Goal: Task Accomplishment & Management: Use online tool/utility

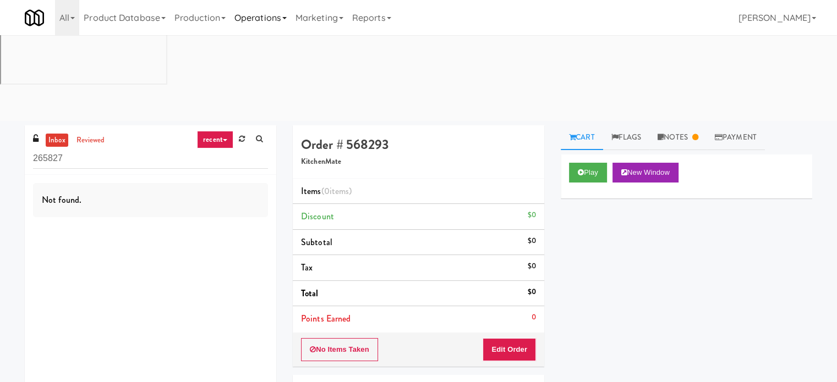
click at [262, 15] on link "Operations" at bounding box center [260, 17] width 61 height 35
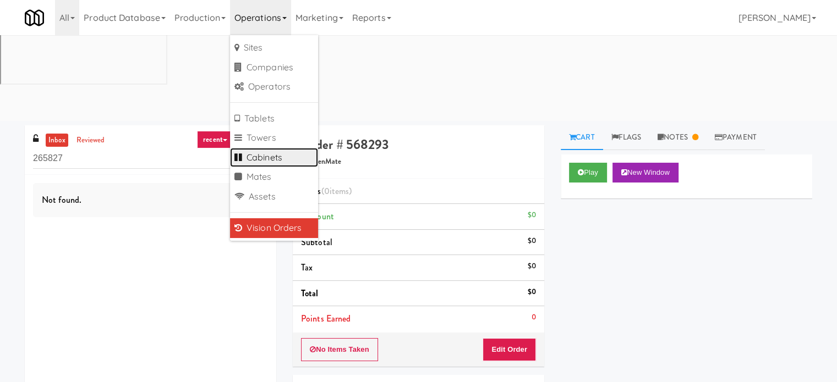
click at [279, 158] on link "Cabinets" at bounding box center [274, 158] width 88 height 20
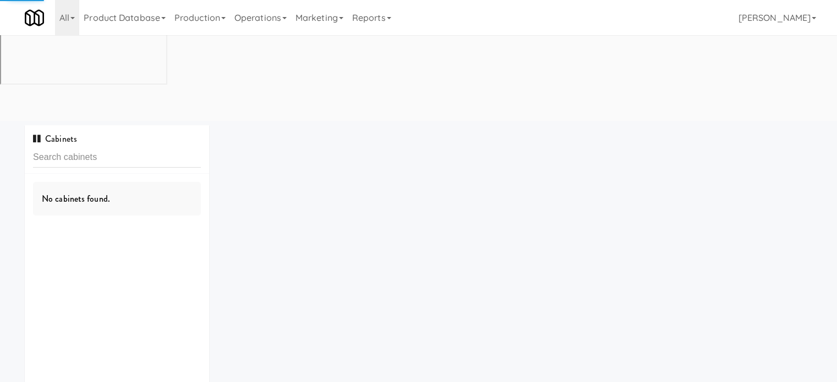
click at [132, 147] on input "text" at bounding box center [117, 157] width 168 height 20
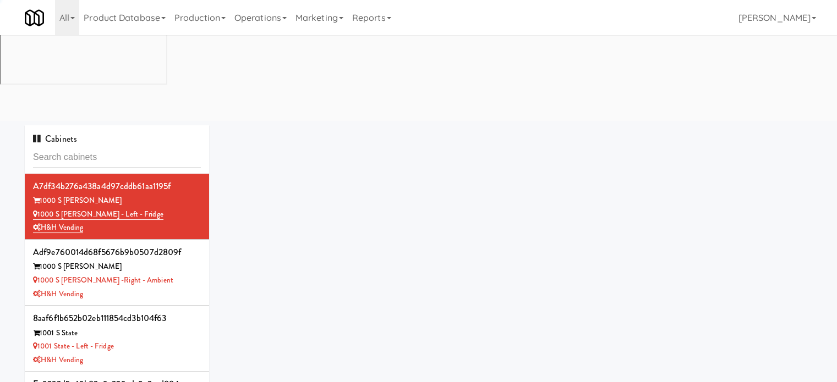
click at [132, 147] on input "text" at bounding box center [117, 157] width 168 height 20
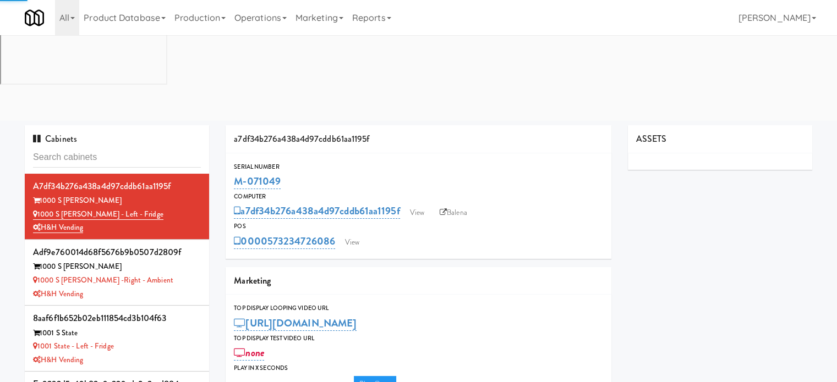
type input "3"
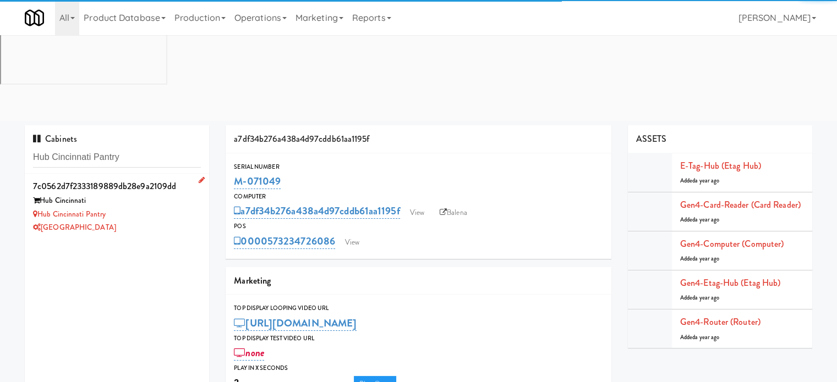
type input "Hub Cincinnati Pantry"
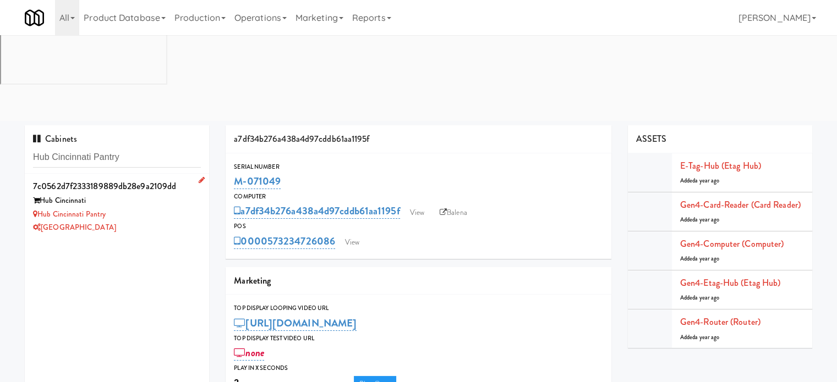
drag, startPoint x: 150, startPoint y: 141, endPoint x: 189, endPoint y: 118, distance: 45.1
click at [151, 221] on div "[GEOGRAPHIC_DATA]" at bounding box center [117, 228] width 168 height 14
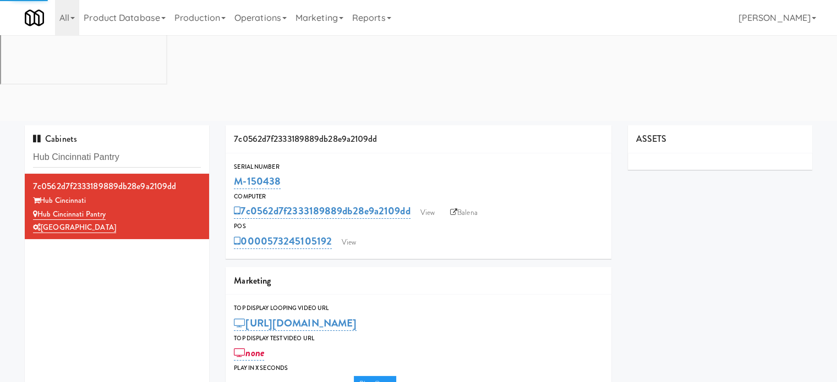
type input "3"
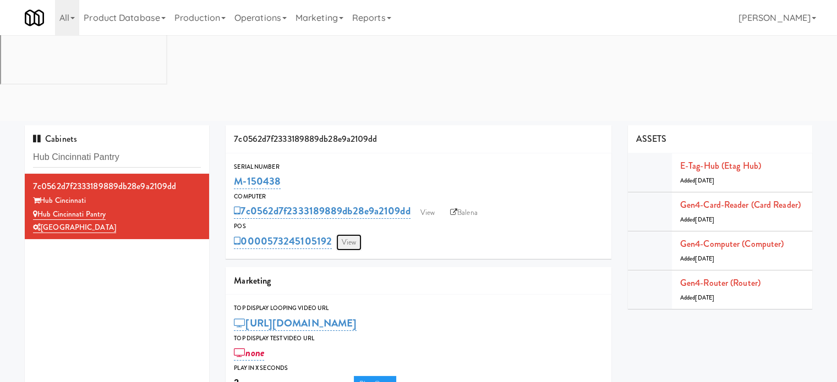
click at [340, 234] on link "View" at bounding box center [348, 242] width 25 height 17
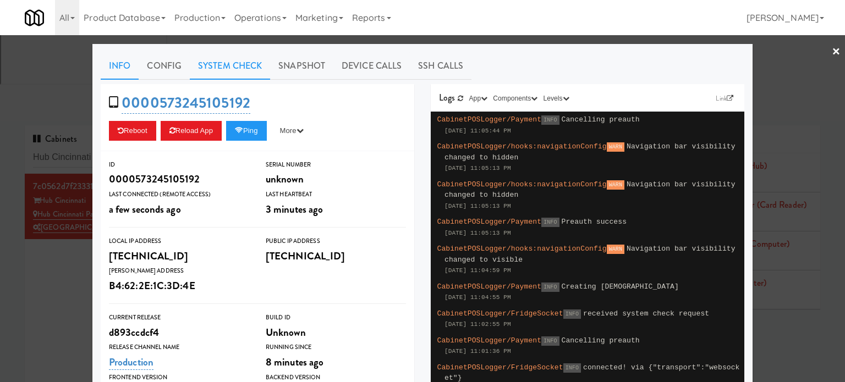
click at [223, 66] on link "System Check" at bounding box center [230, 66] width 80 height 28
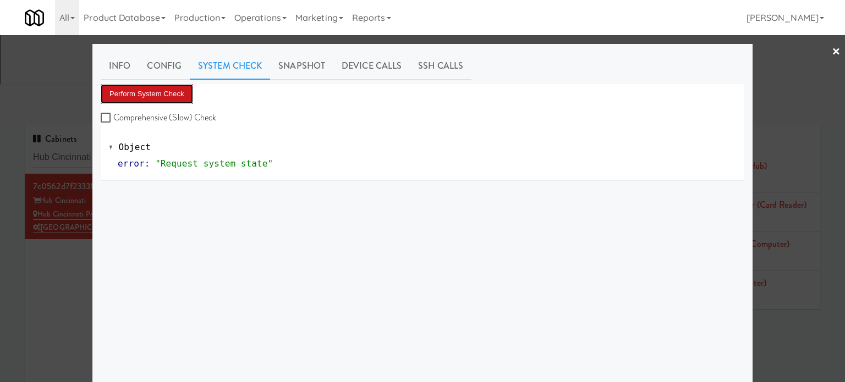
click at [155, 100] on button "Perform System Check" at bounding box center [147, 94] width 92 height 20
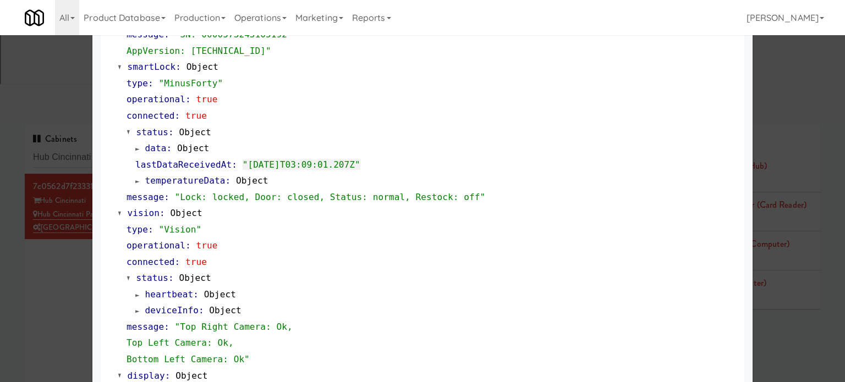
scroll to position [487, 0]
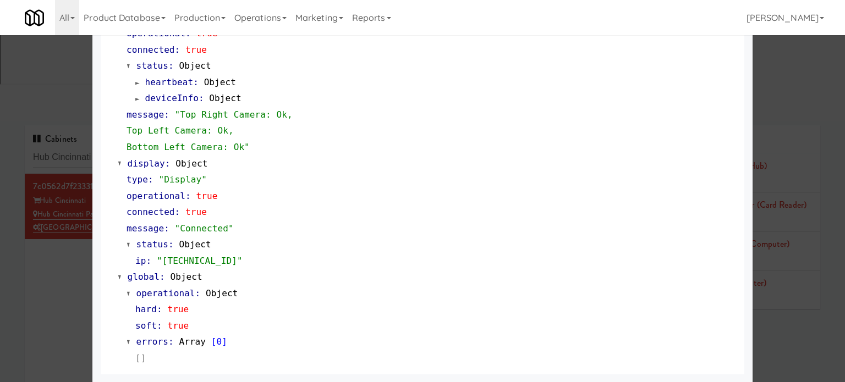
click at [84, 274] on div at bounding box center [422, 191] width 845 height 382
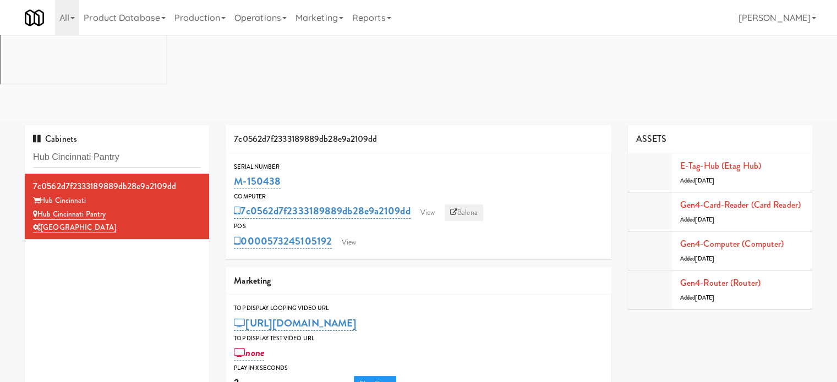
click at [476, 205] on link "Balena" at bounding box center [463, 213] width 39 height 17
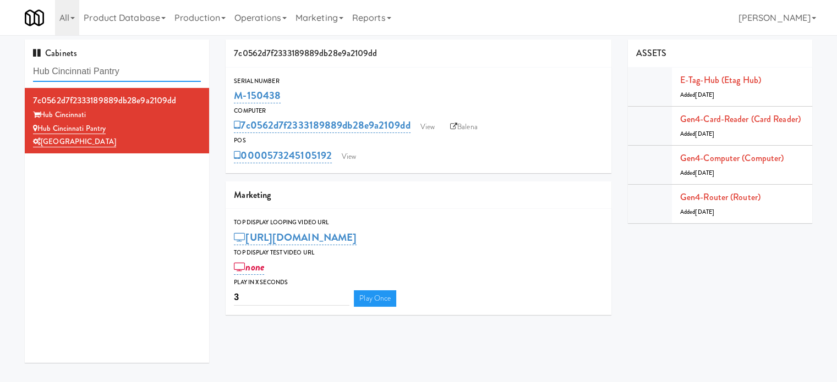
click at [165, 70] on input "Hub Cincinnati Pantry" at bounding box center [117, 72] width 168 height 20
paste input "Eleven55 -"
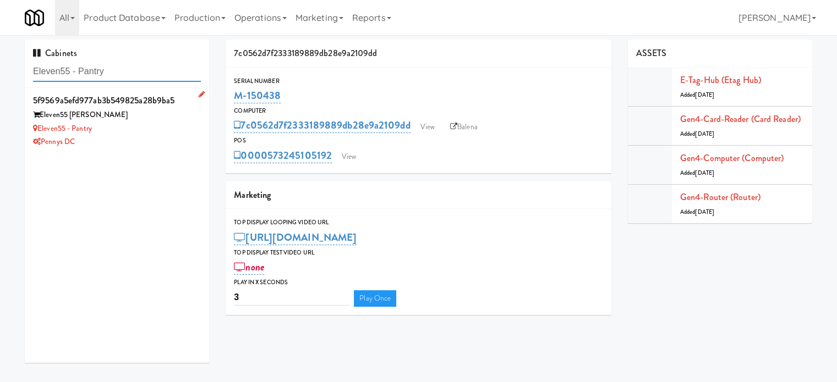
type input "Eleven55 - Pantry"
click at [160, 129] on div "Eleven55 - Pantry" at bounding box center [117, 129] width 168 height 14
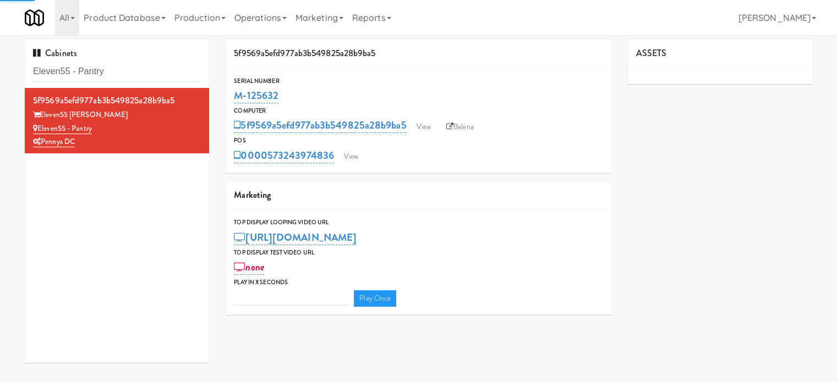
type input "3"
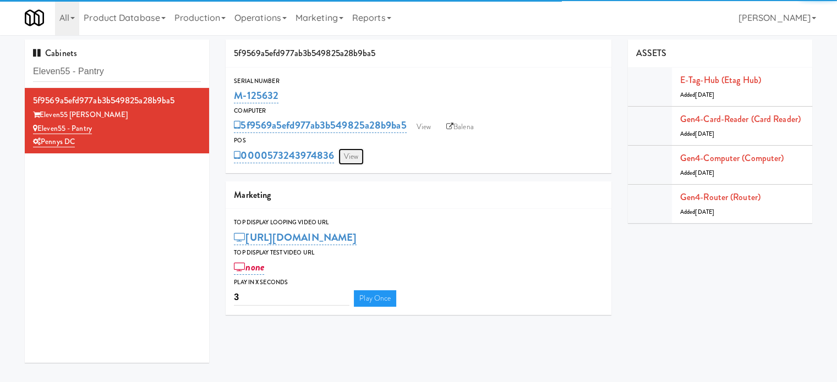
click at [353, 157] on link "View" at bounding box center [350, 157] width 25 height 17
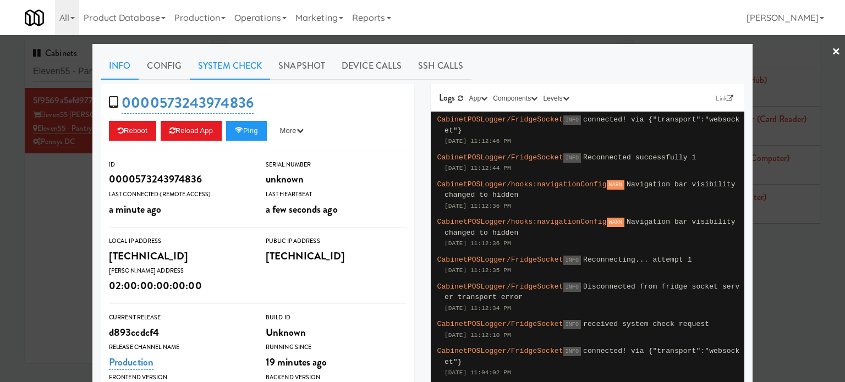
click at [215, 63] on link "System Check" at bounding box center [230, 66] width 80 height 28
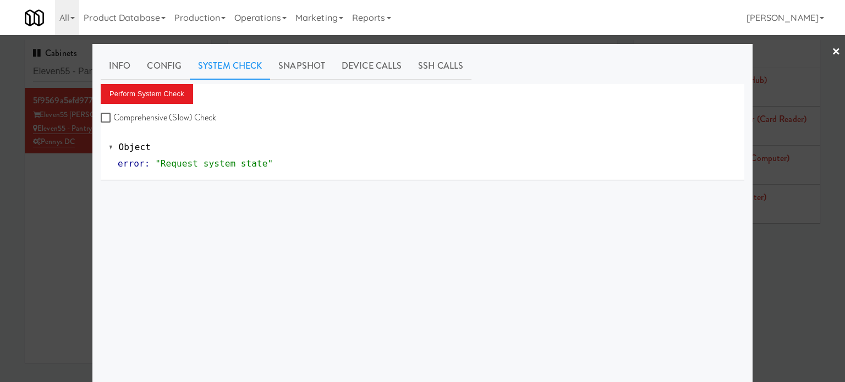
click at [167, 105] on div "Perform System Check Comprehensive (Slow) Check" at bounding box center [423, 105] width 644 height 42
click at [164, 96] on button "Perform System Check" at bounding box center [147, 94] width 92 height 20
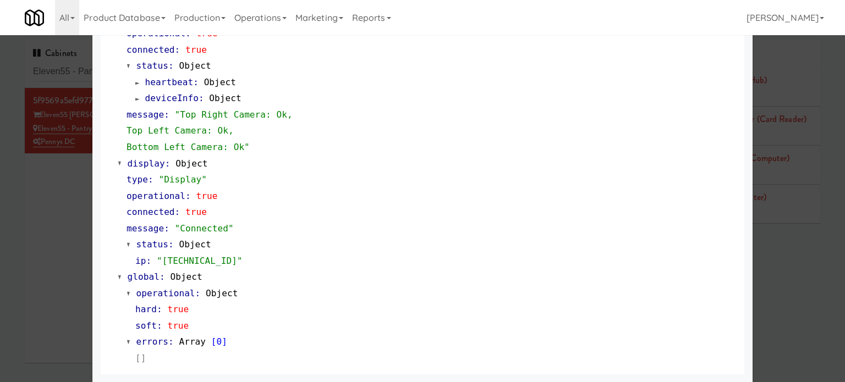
scroll to position [212, 0]
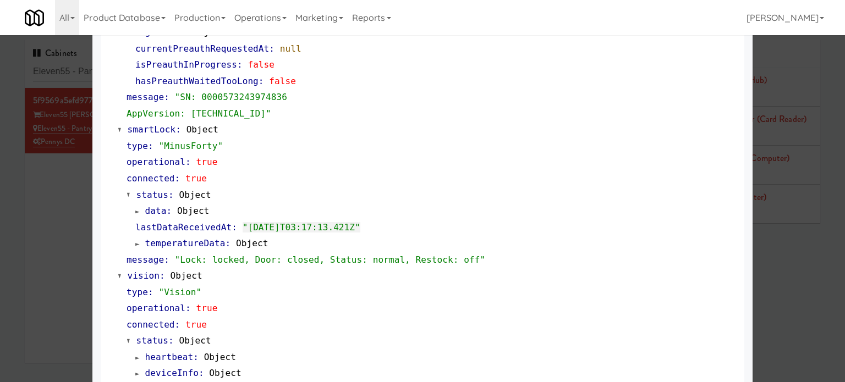
drag, startPoint x: 63, startPoint y: 234, endPoint x: 287, endPoint y: 57, distance: 285.1
click at [66, 232] on div at bounding box center [422, 191] width 845 height 382
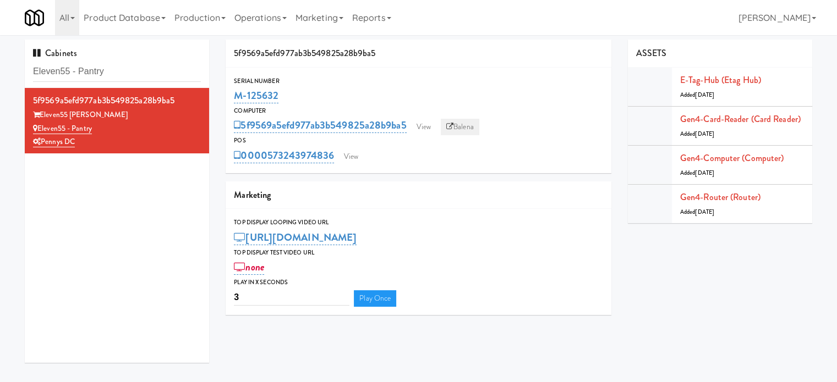
click at [471, 127] on link "Balena" at bounding box center [460, 127] width 39 height 17
click at [427, 124] on link "View" at bounding box center [423, 127] width 25 height 17
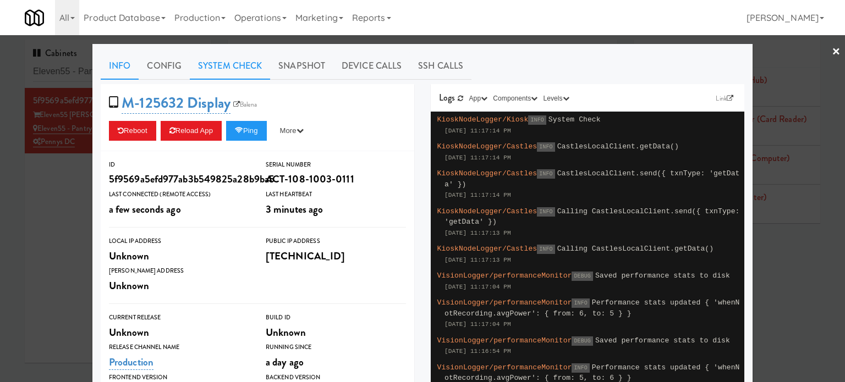
click at [222, 61] on link "System Check" at bounding box center [230, 66] width 80 height 28
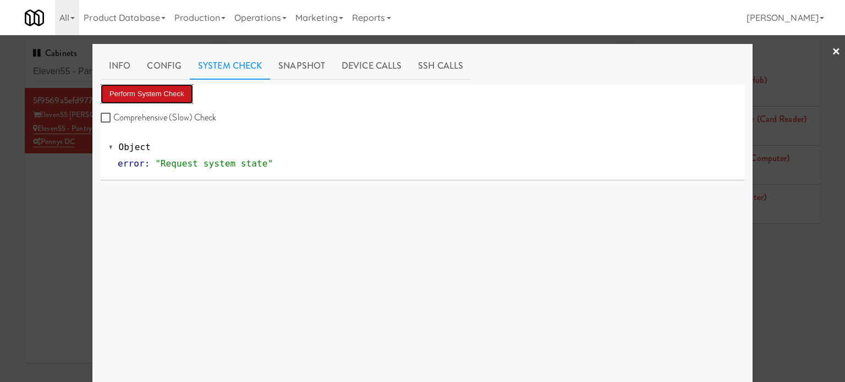
click at [166, 87] on button "Perform System Check" at bounding box center [147, 94] width 92 height 20
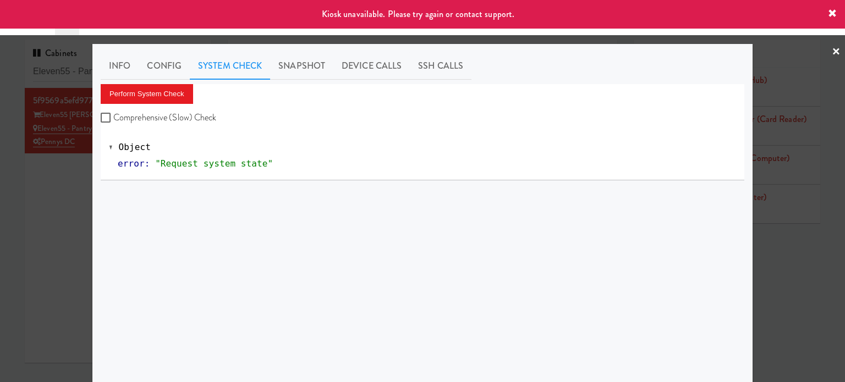
click at [0, 202] on div at bounding box center [422, 191] width 845 height 382
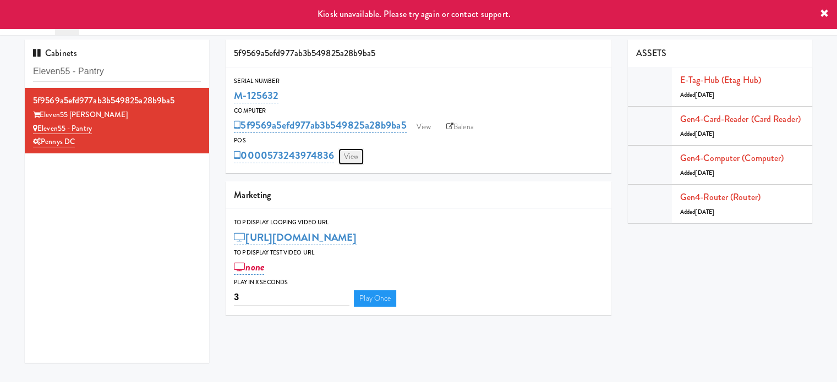
click at [354, 155] on link "View" at bounding box center [350, 157] width 25 height 17
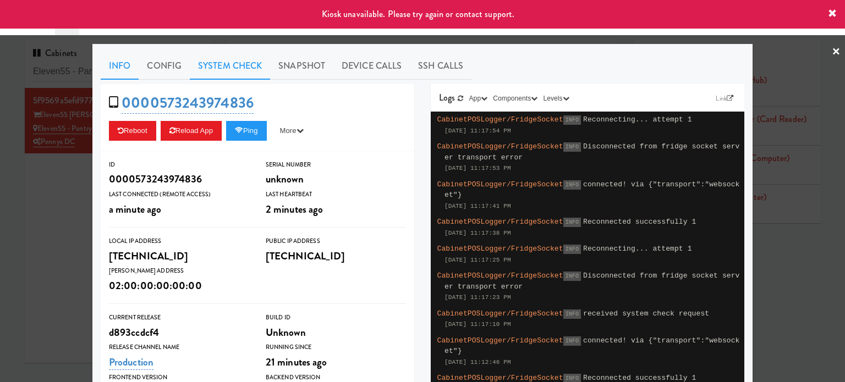
click at [207, 67] on link "System Check" at bounding box center [230, 66] width 80 height 28
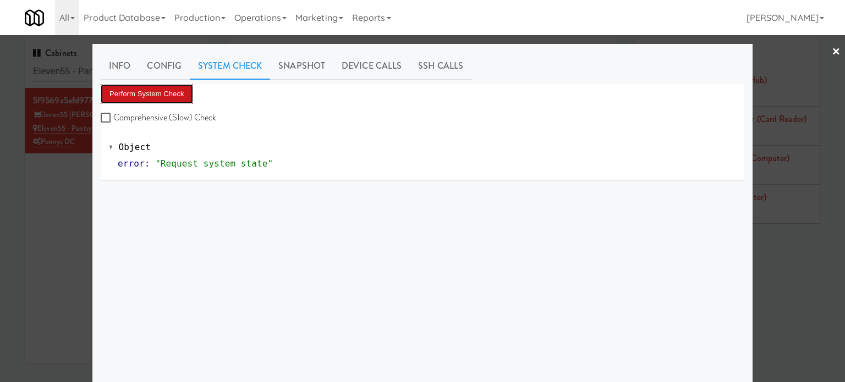
click at [168, 94] on button "Perform System Check" at bounding box center [147, 94] width 92 height 20
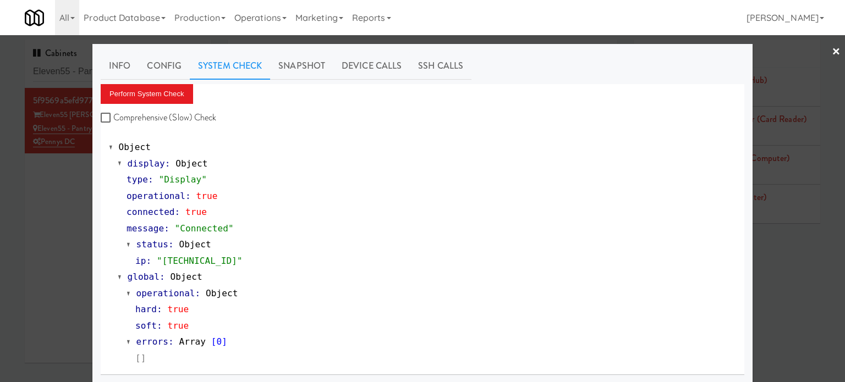
click at [58, 245] on div at bounding box center [422, 191] width 845 height 382
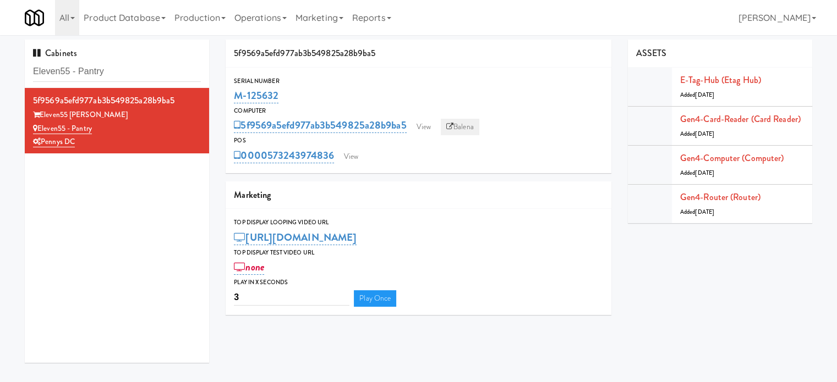
click at [460, 128] on link "Balena" at bounding box center [460, 127] width 39 height 17
click at [146, 65] on input "Eleven55 - Pantry" at bounding box center [117, 72] width 168 height 20
click at [145, 67] on input "Eleven55 - Pantry" at bounding box center [117, 72] width 168 height 20
click at [145, 68] on input "Eleven55 - Pantry" at bounding box center [117, 72] width 168 height 20
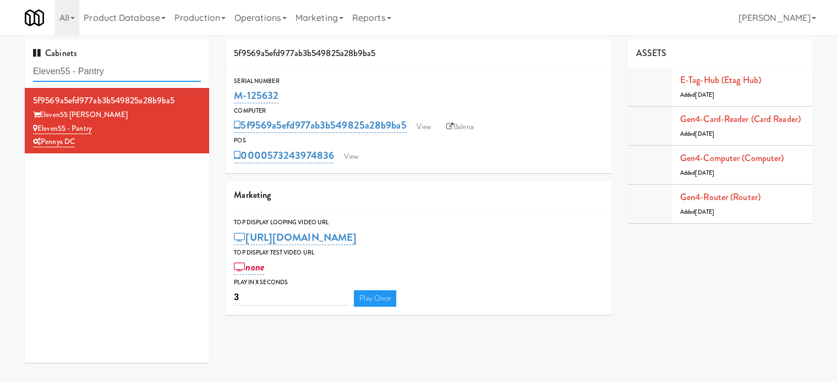
click at [145, 68] on input "Eleven55 - Pantry" at bounding box center [117, 72] width 168 height 20
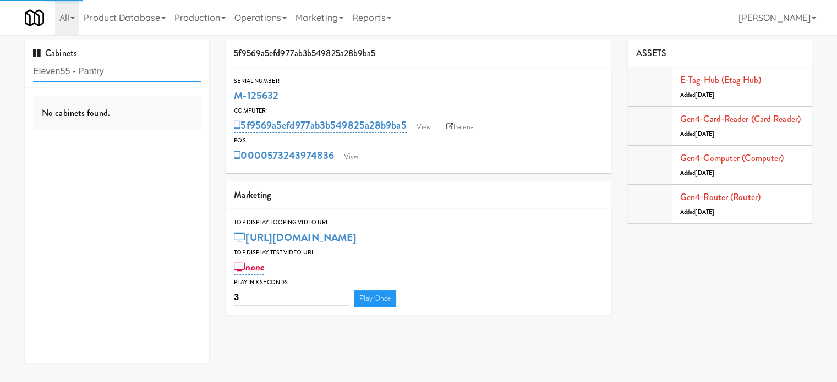
paste input "[PERSON_NAME] Cabinet 1"
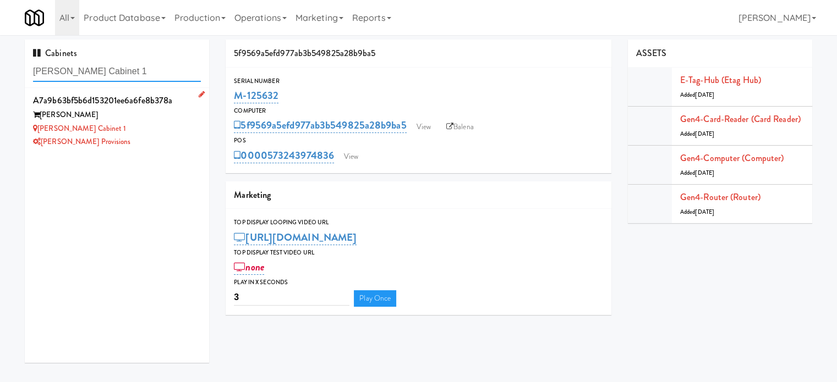
type input "[PERSON_NAME] Cabinet 1"
click at [163, 129] on div "[PERSON_NAME] Cabinet 1" at bounding box center [117, 129] width 168 height 14
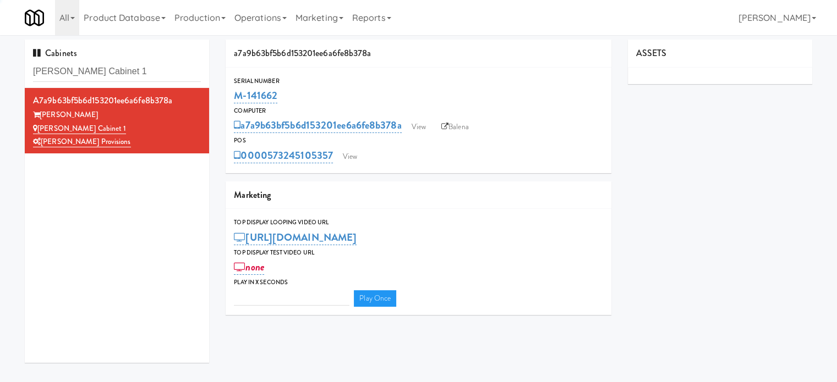
type input "3"
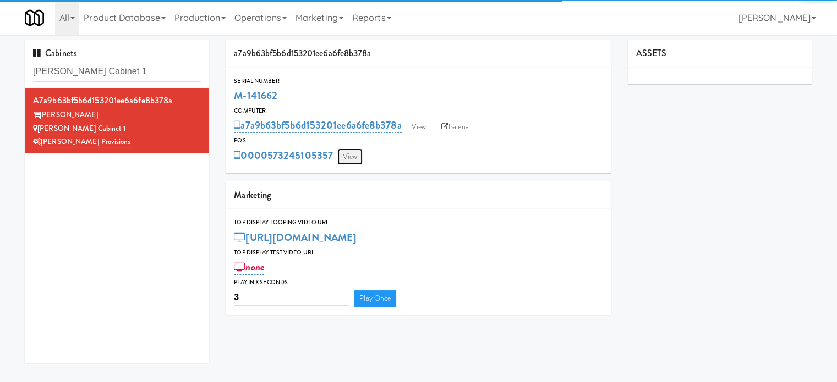
click at [354, 160] on link "View" at bounding box center [349, 157] width 25 height 17
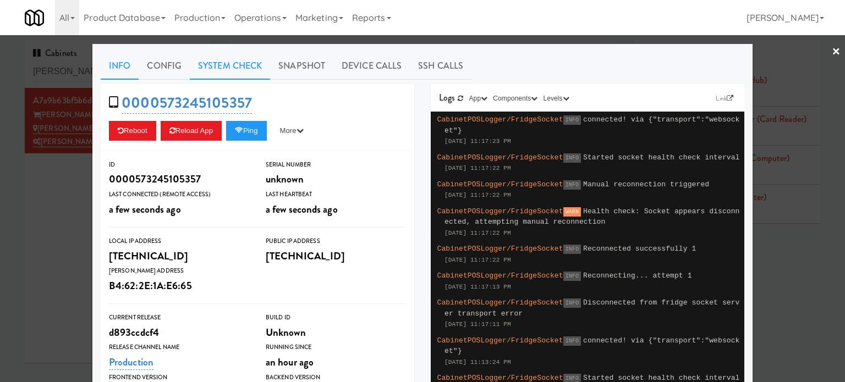
click at [238, 68] on link "System Check" at bounding box center [230, 66] width 80 height 28
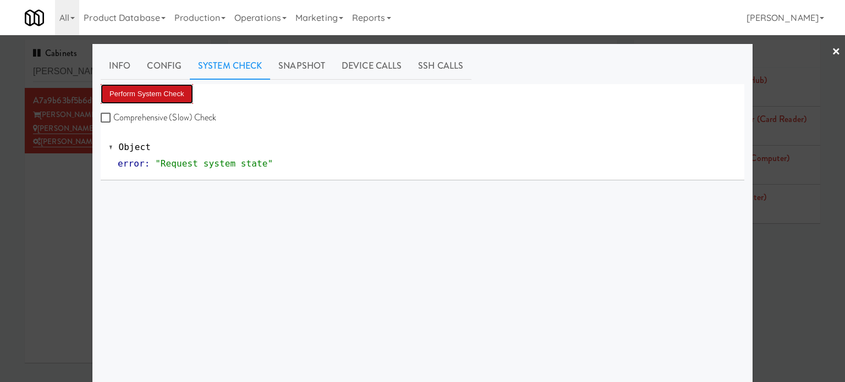
click at [168, 92] on button "Perform System Check" at bounding box center [147, 94] width 92 height 20
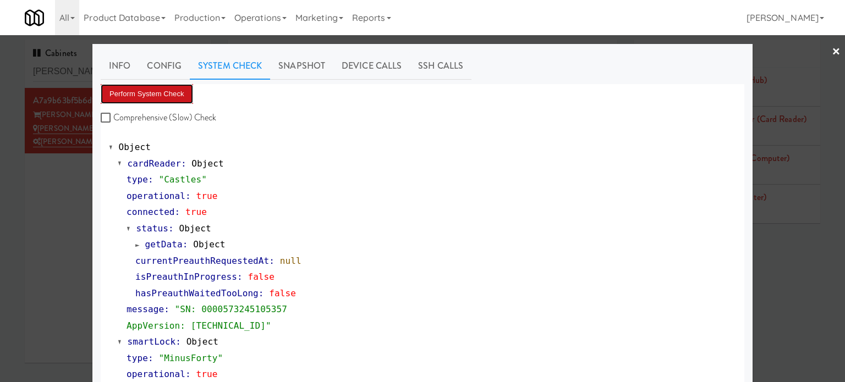
click at [145, 96] on button "Perform System Check" at bounding box center [147, 94] width 92 height 20
click at [817, 266] on div at bounding box center [422, 191] width 845 height 382
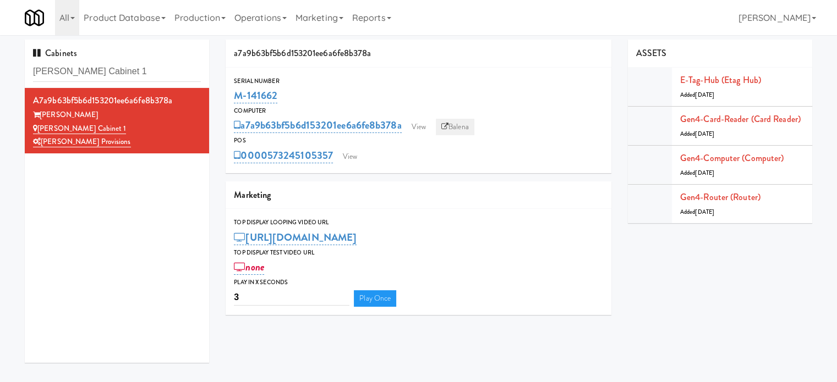
click at [462, 130] on link "Balena" at bounding box center [455, 127] width 39 height 17
